Goal: Task Accomplishment & Management: Use online tool/utility

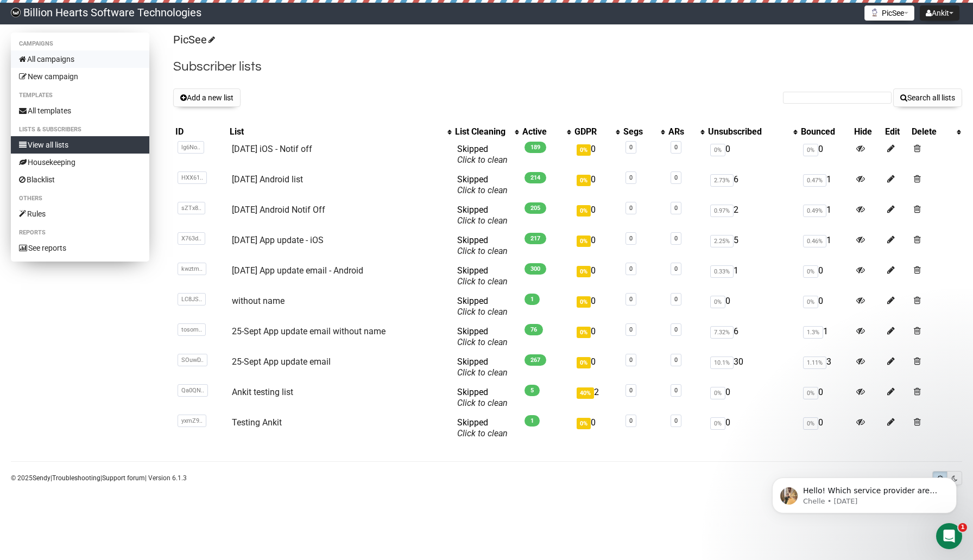
click at [52, 59] on link "All campaigns" at bounding box center [80, 58] width 138 height 17
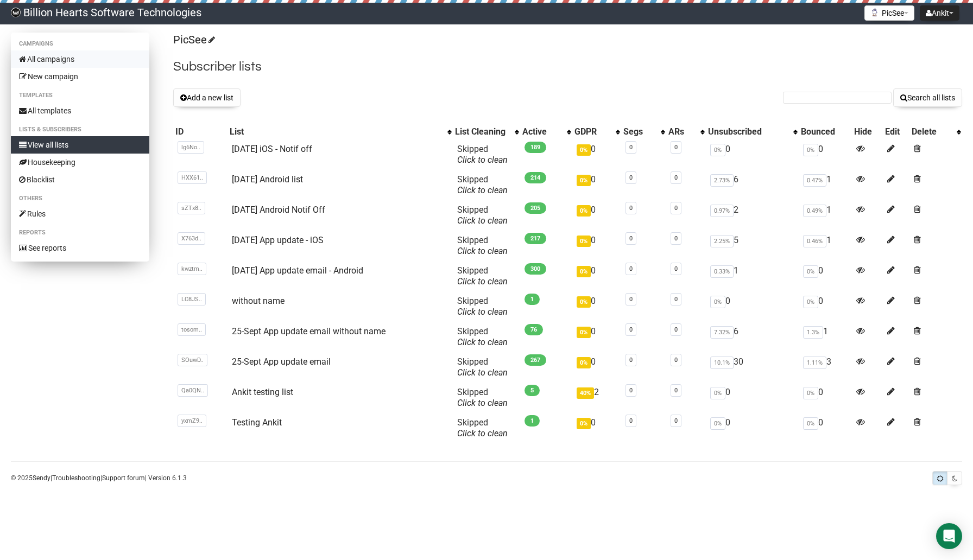
click at [40, 56] on link "All campaigns" at bounding box center [80, 58] width 138 height 17
click at [214, 99] on button "Add a new list" at bounding box center [206, 98] width 67 height 18
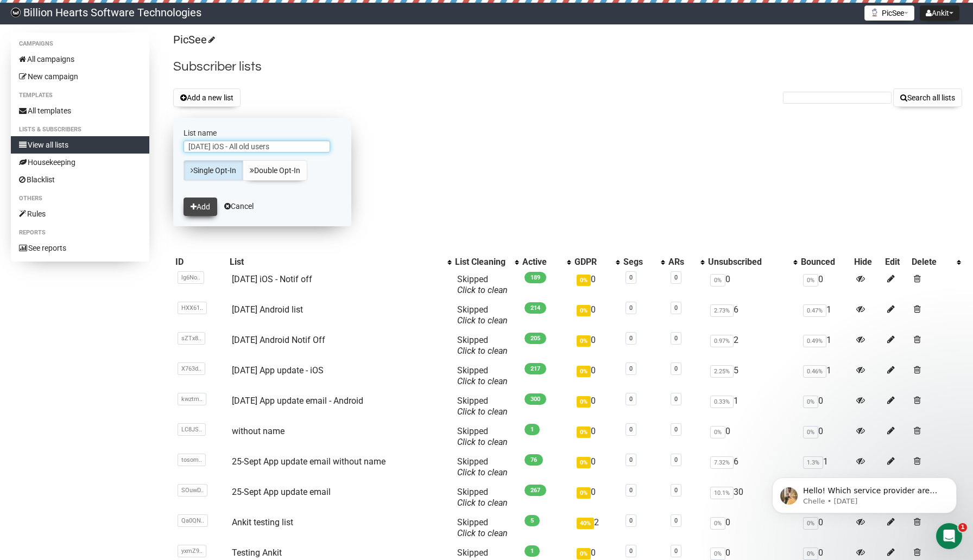
type input "12 Oct iOS - All old users"
click at [201, 212] on button "Add" at bounding box center [201, 207] width 34 height 18
